Goal: Task Accomplishment & Management: Complete application form

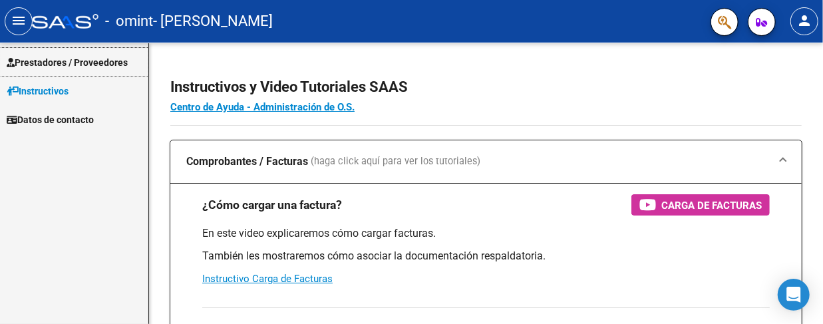
click at [91, 62] on span "Prestadores / Proveedores" at bounding box center [67, 62] width 121 height 15
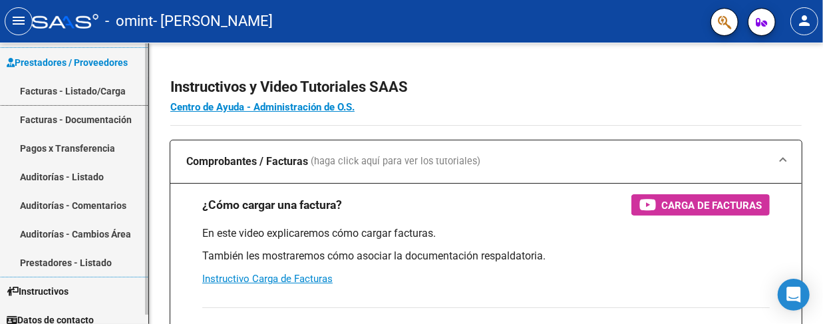
click at [85, 90] on link "Facturas - Listado/Carga" at bounding box center [74, 91] width 148 height 29
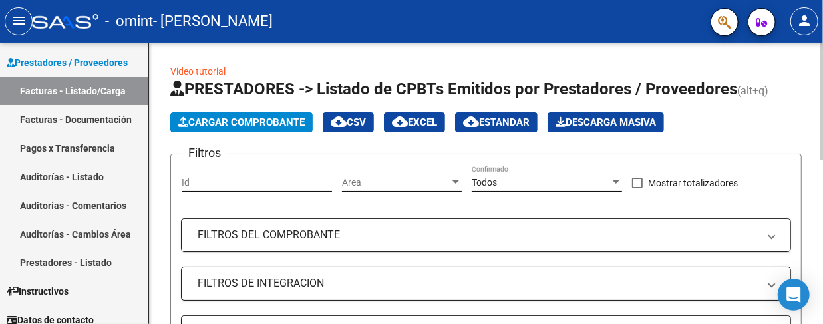
click at [783, 122] on div "Cargar Comprobante cloud_download CSV cloud_download EXCEL cloud_download Estan…" at bounding box center [486, 122] width 632 height 20
click at [226, 124] on span "Cargar Comprobante" at bounding box center [241, 122] width 126 height 12
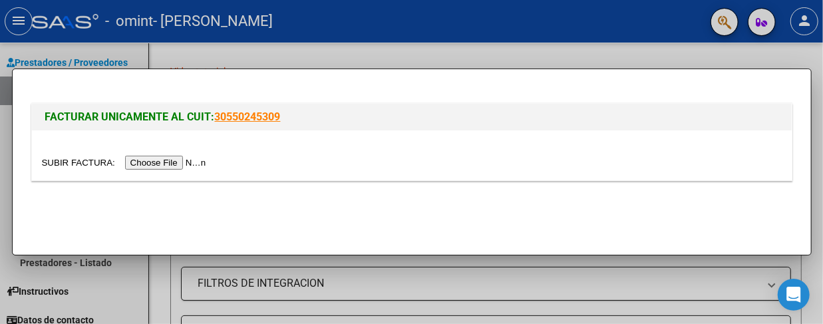
click at [89, 164] on input "file" at bounding box center [126, 163] width 168 height 14
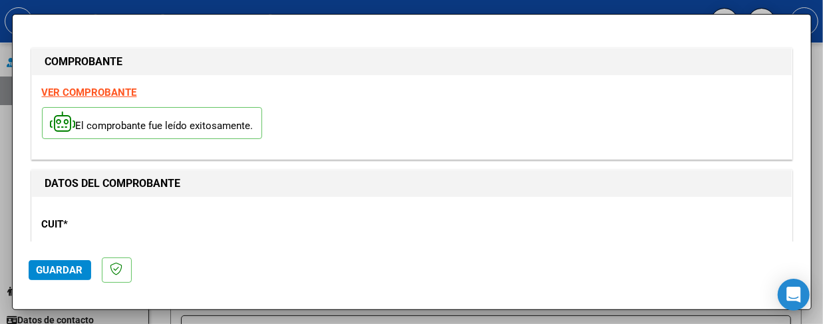
click at [56, 268] on span "Guardar" at bounding box center [60, 270] width 47 height 12
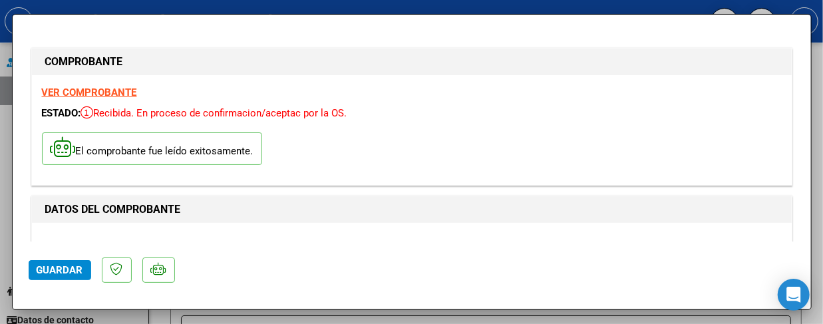
click at [303, 270] on mat-dialog-actions "Guardar" at bounding box center [412, 268] width 767 height 53
click at [422, 163] on div "El comprobante fue leído exitosamente." at bounding box center [412, 150] width 740 height 49
click at [294, 286] on mat-dialog-actions "Guardar" at bounding box center [412, 268] width 767 height 53
click at [77, 279] on button "Guardar" at bounding box center [60, 270] width 63 height 20
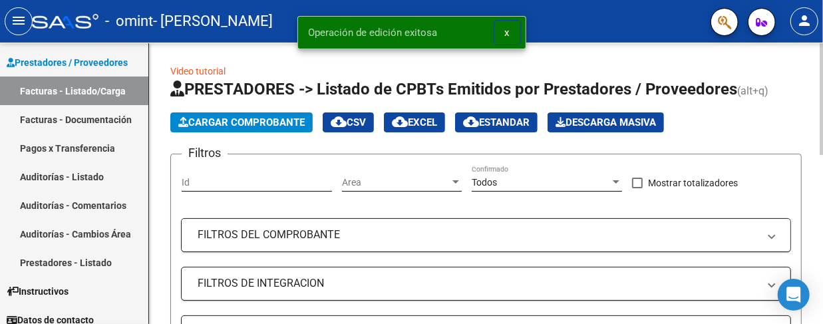
click at [481, 228] on mat-panel-title "FILTROS DEL COMPROBANTE" at bounding box center [478, 235] width 561 height 15
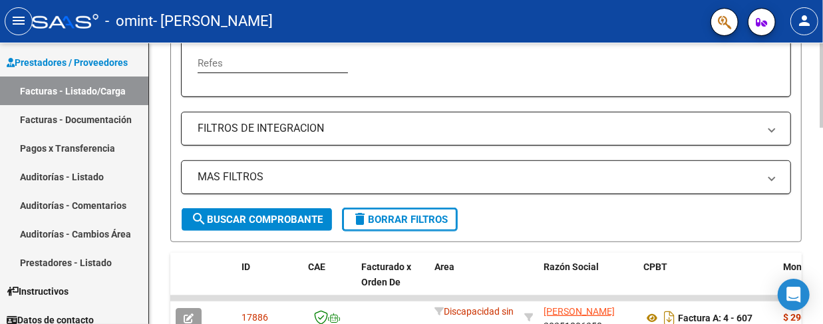
scroll to position [417, 0]
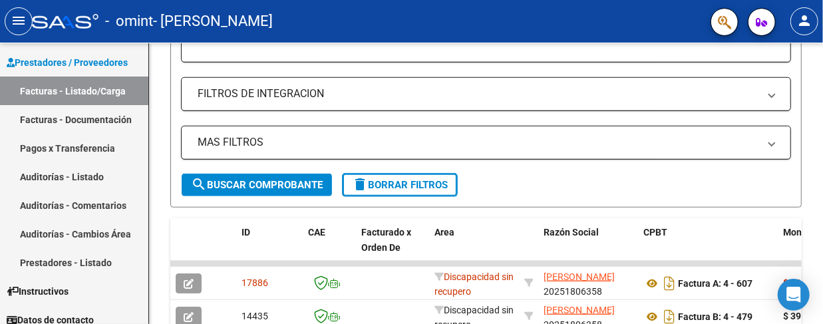
click at [21, 28] on mat-icon "menu" at bounding box center [19, 21] width 16 height 16
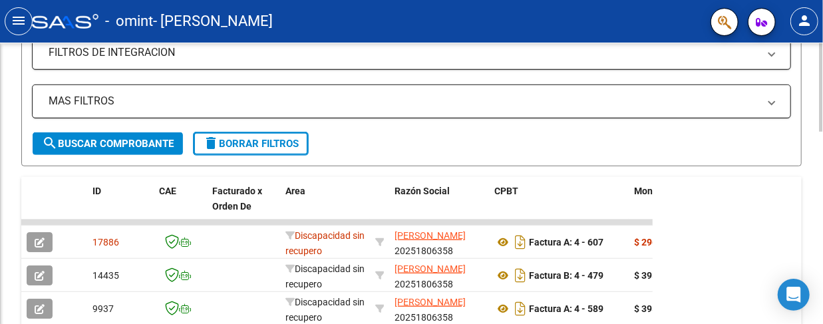
scroll to position [376, 0]
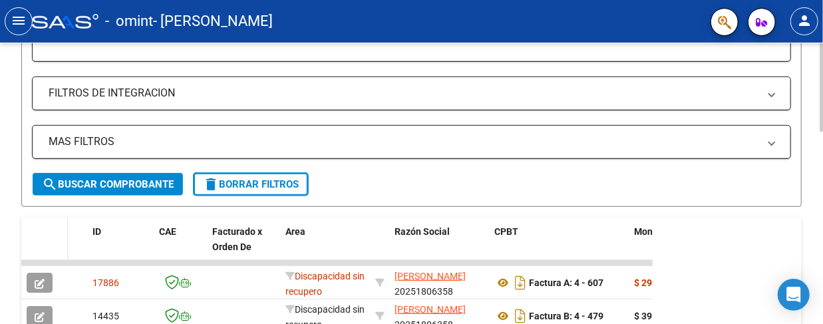
click at [45, 240] on datatable-header-cell at bounding box center [44, 247] width 47 height 59
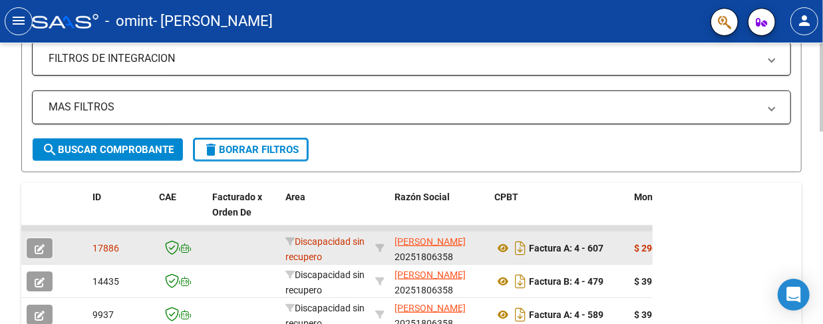
click at [93, 246] on span "17886" at bounding box center [106, 248] width 27 height 11
click at [138, 248] on div "17886" at bounding box center [121, 248] width 56 height 15
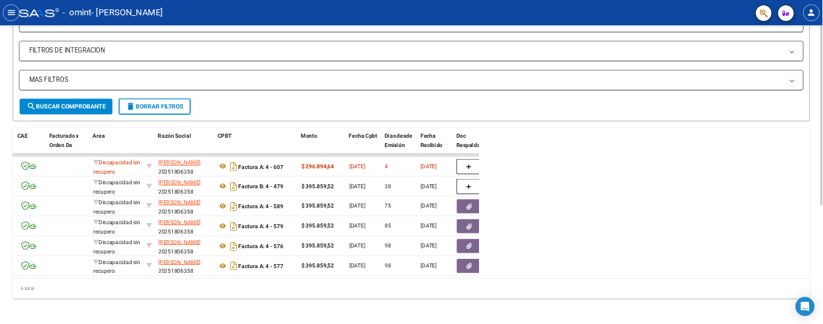
scroll to position [403, 0]
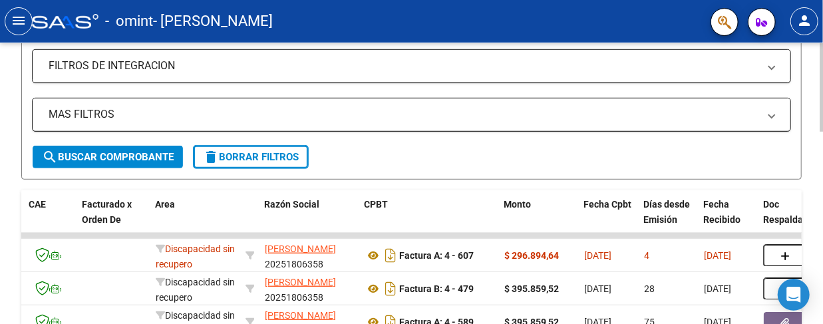
click at [10, 80] on div "Video tutorial PRESTADORES -> Listado de CPBTs Emitidos por Prestadores / Prove…" at bounding box center [411, 79] width 823 height 880
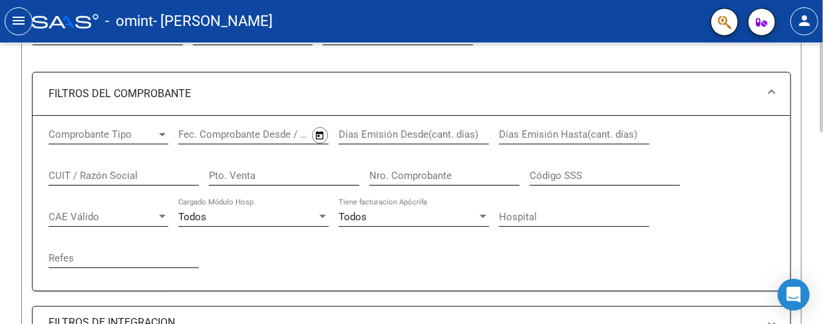
scroll to position [0, 0]
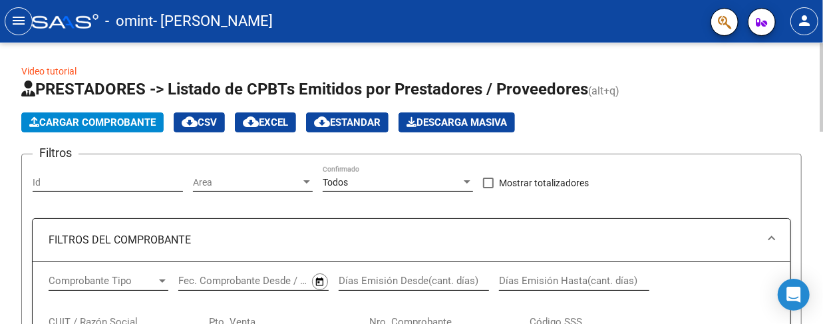
click at [91, 129] on button "Cargar Comprobante" at bounding box center [92, 122] width 142 height 20
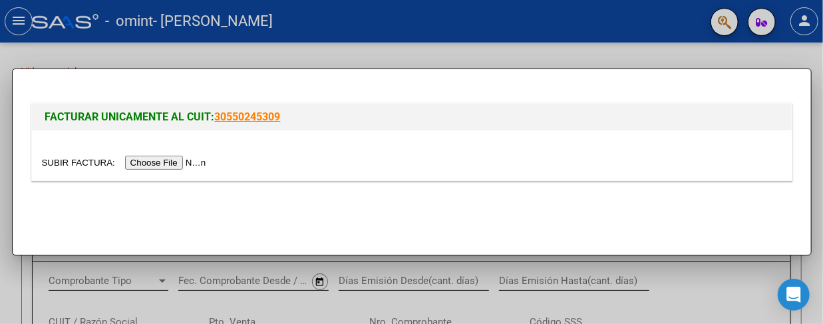
click at [68, 166] on input "file" at bounding box center [126, 163] width 168 height 14
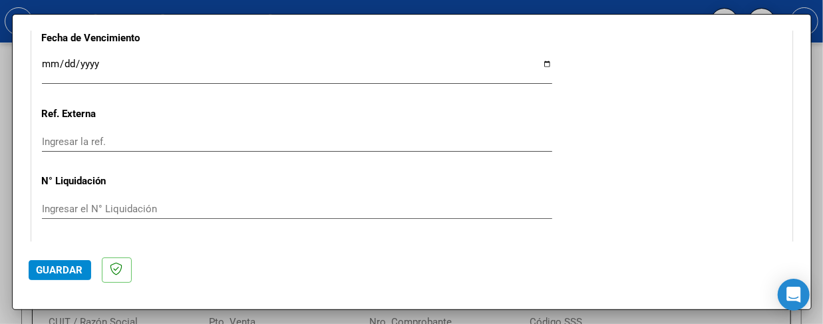
scroll to position [826, 0]
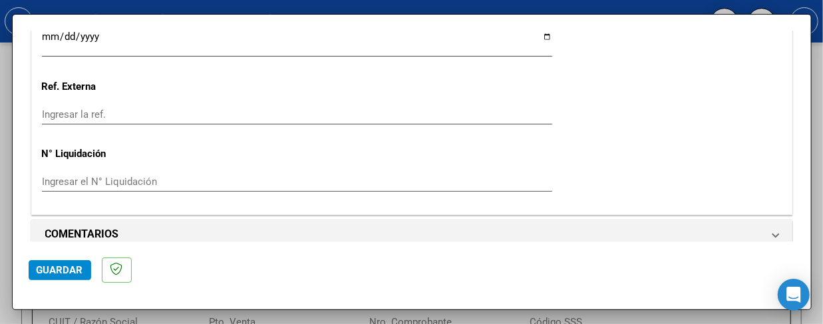
click at [63, 277] on button "Guardar" at bounding box center [60, 270] width 63 height 20
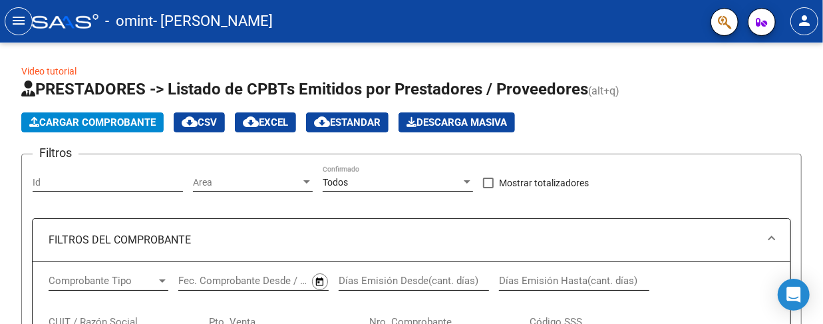
scroll to position [0, 130]
click at [58, 130] on button "Cargar Comprobante" at bounding box center [92, 122] width 142 height 20
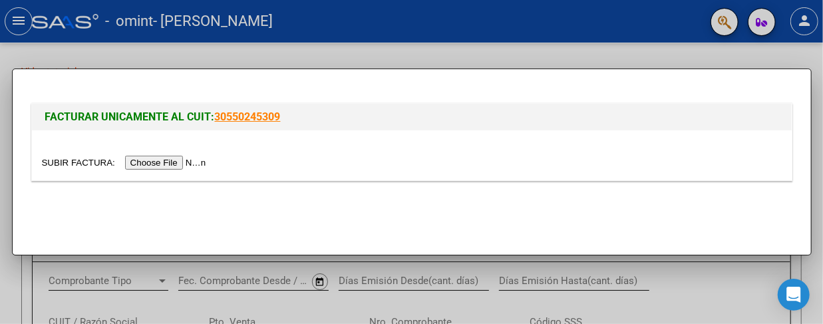
click at [76, 164] on input "file" at bounding box center [126, 163] width 168 height 14
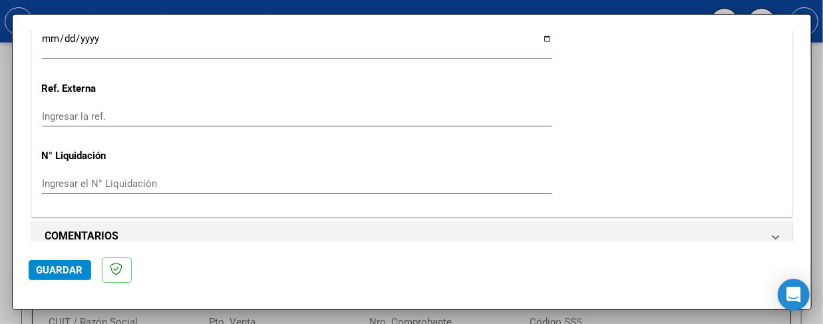
scroll to position [826, 0]
click at [69, 272] on span "Guardar" at bounding box center [60, 270] width 47 height 12
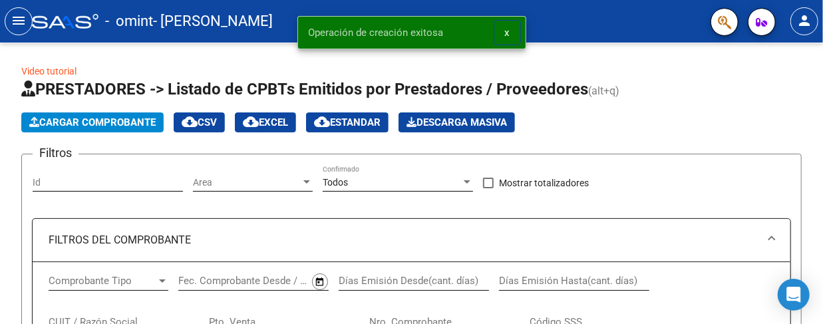
scroll to position [0, 130]
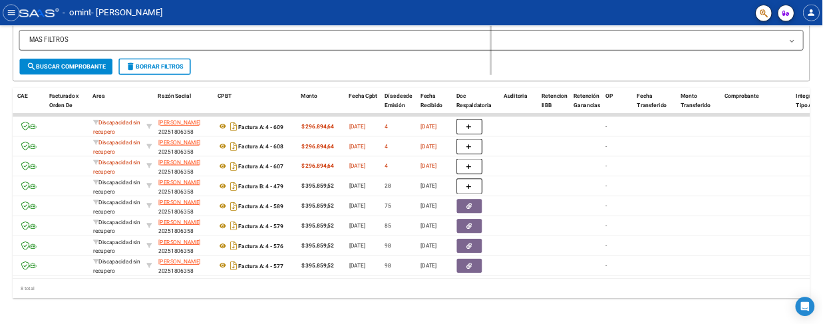
scroll to position [377, 0]
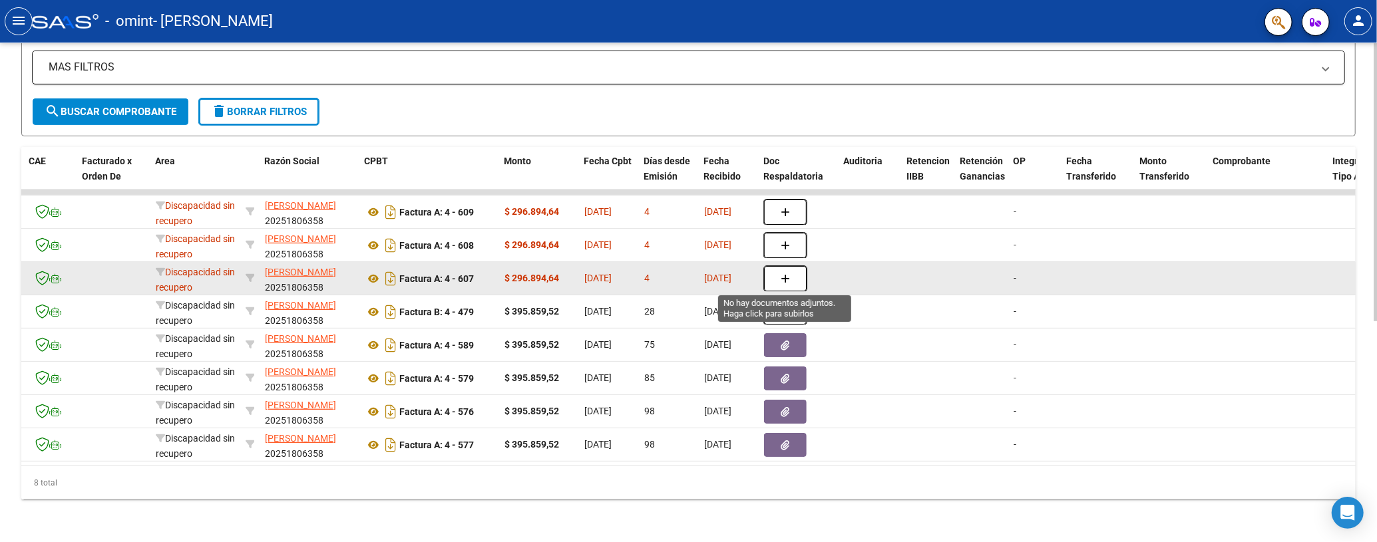
click at [794, 276] on button "button" at bounding box center [785, 278] width 43 height 25
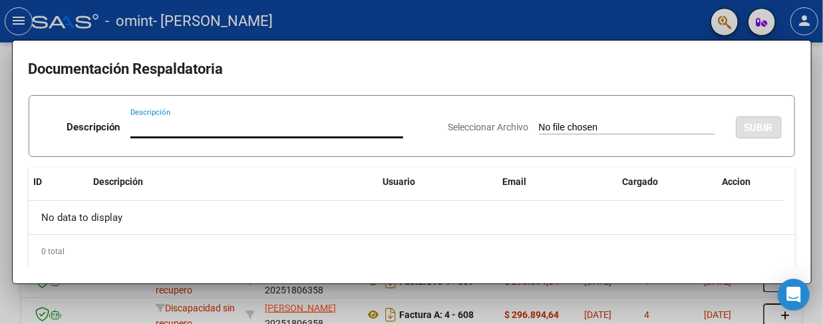
scroll to position [451, 0]
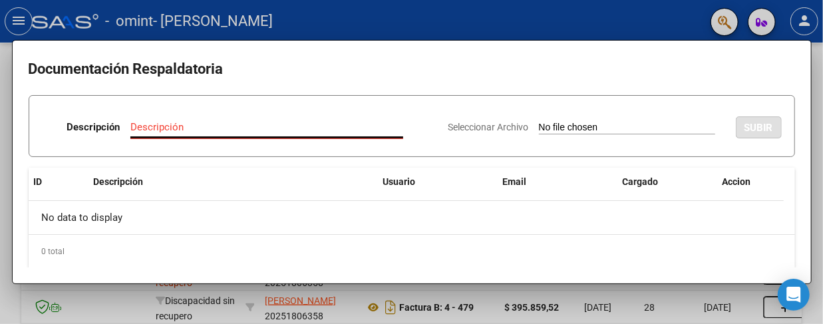
click at [301, 198] on datatable-header "ID Descripción Usuario Email Cargado Accion" at bounding box center [406, 184] width 755 height 33
click at [300, 222] on div "No data to display" at bounding box center [406, 217] width 755 height 33
click at [188, 123] on input "Descripción" at bounding box center [266, 127] width 273 height 12
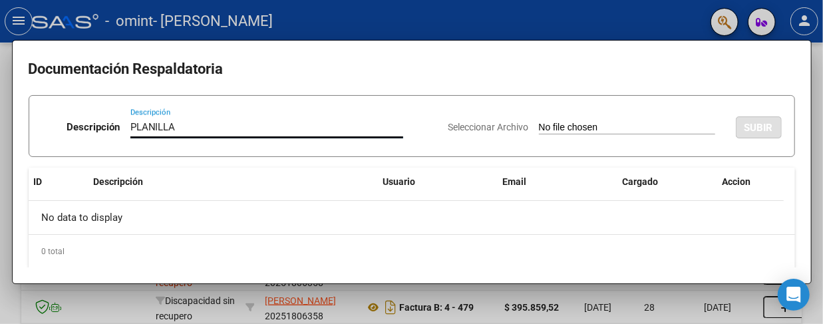
type input "PLANILLA"
click at [557, 122] on input "Seleccionar Archivo" at bounding box center [627, 128] width 176 height 13
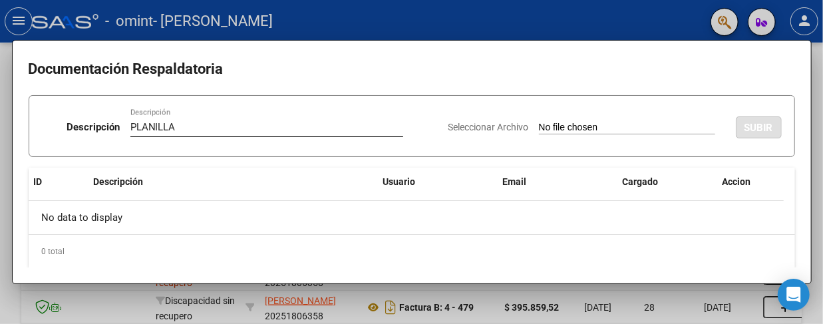
type input "C:\fakepath\PLANILLA MAYO.pdf"
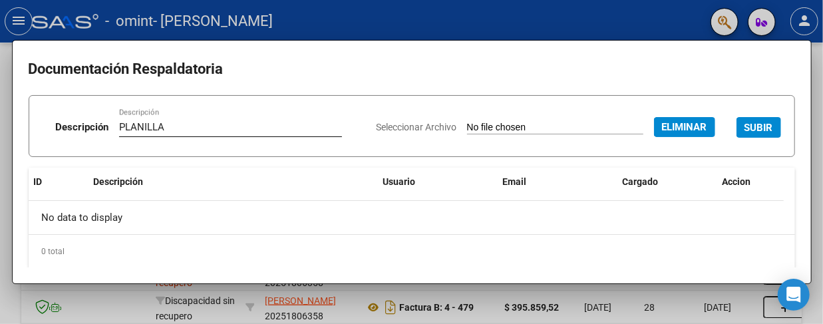
click at [745, 129] on span "SUBIR" at bounding box center [759, 128] width 29 height 12
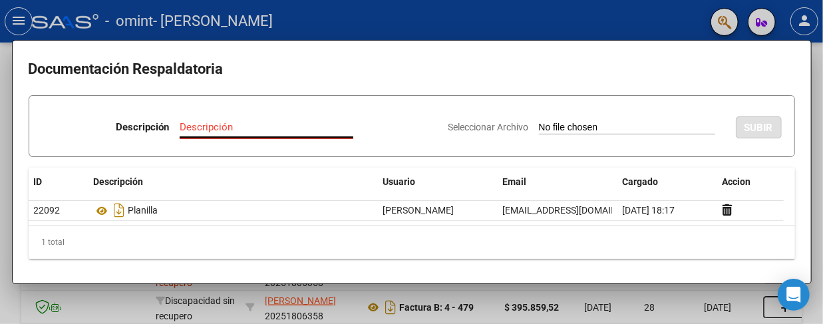
scroll to position [1, 0]
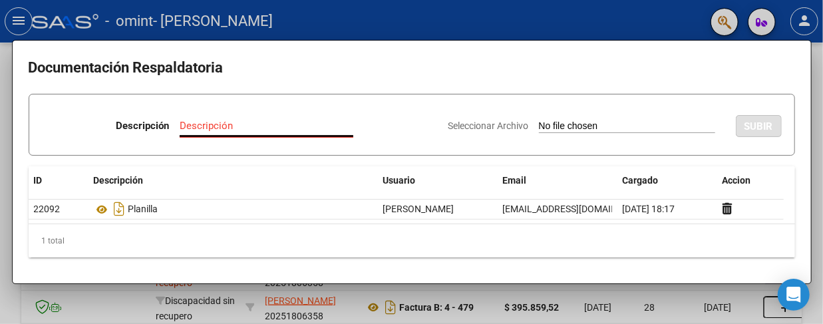
click at [188, 257] on div "1 total" at bounding box center [412, 240] width 767 height 33
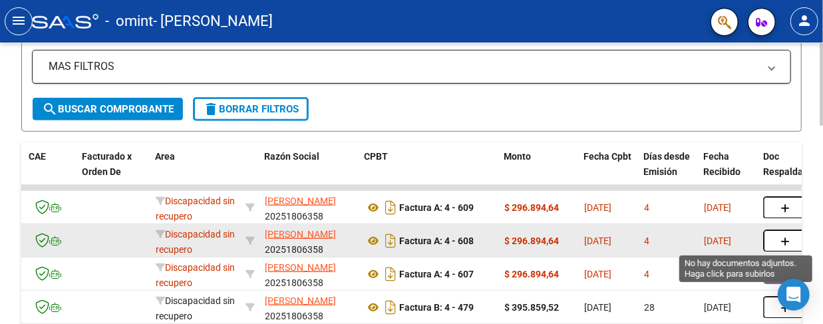
click at [781, 240] on icon "button" at bounding box center [785, 242] width 9 height 10
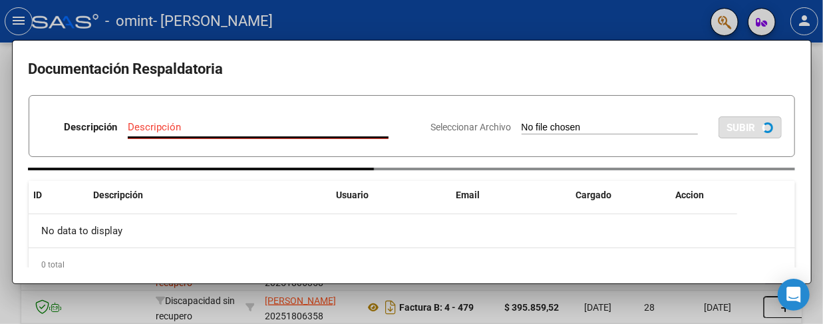
click at [264, 120] on div "Descripción" at bounding box center [258, 127] width 261 height 20
click at [252, 125] on input "Descripción" at bounding box center [258, 127] width 261 height 12
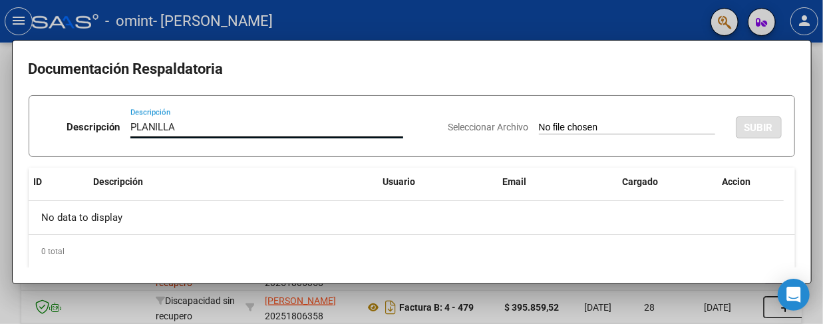
type input "PLANILLA"
click at [554, 125] on input "Seleccionar Archivo" at bounding box center [627, 128] width 176 height 13
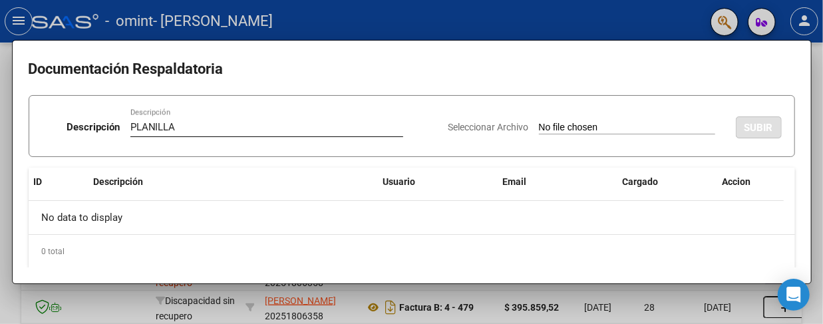
type input "C:\fakepath\PLANILLA JUNIO.pdf"
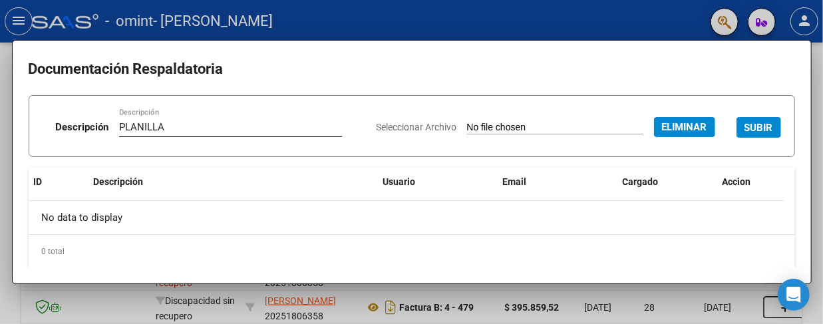
click at [745, 126] on span "SUBIR" at bounding box center [759, 128] width 29 height 12
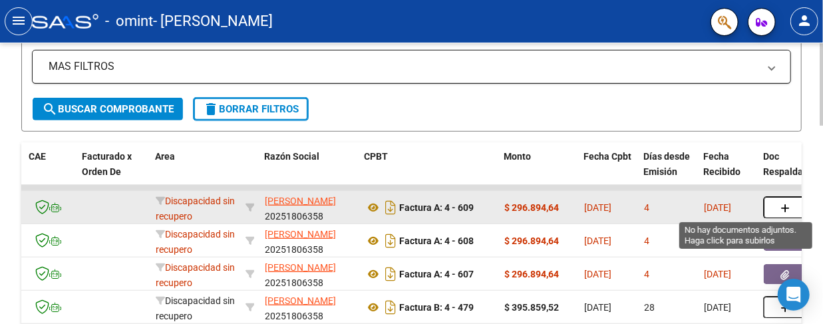
click at [780, 203] on button "button" at bounding box center [785, 207] width 43 height 21
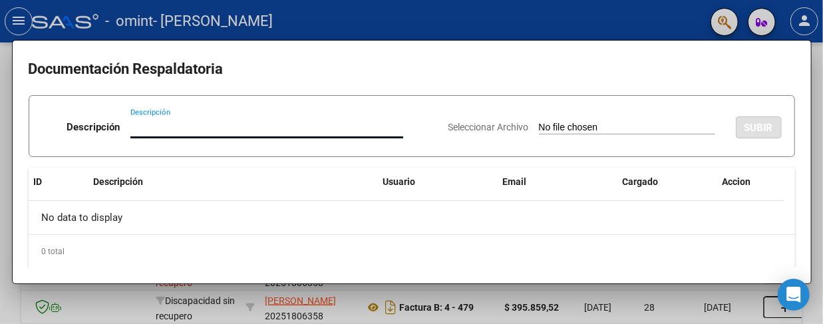
click at [178, 129] on input "Descripción" at bounding box center [266, 127] width 273 height 12
type input "PLANILLA"
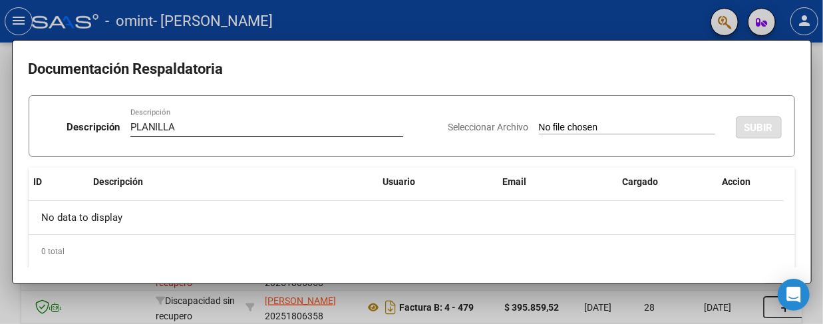
click at [537, 120] on div "Seleccionar Archivo SUBIR" at bounding box center [615, 125] width 333 height 39
click at [539, 124] on input "Seleccionar Archivo" at bounding box center [627, 128] width 176 height 13
type input "C:\fakepath\PLANILLA JULIO.pdf"
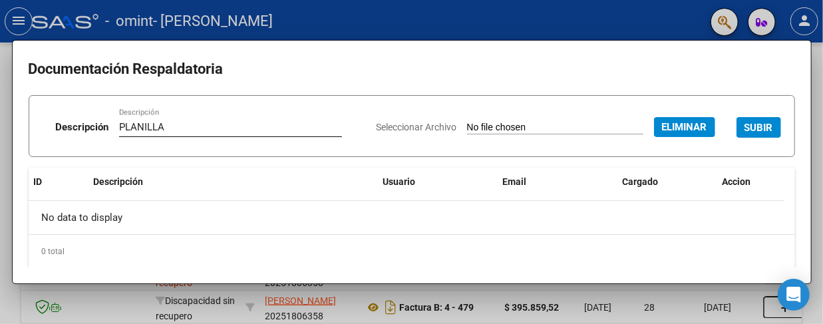
click at [745, 126] on span "SUBIR" at bounding box center [759, 128] width 29 height 12
